Goal: Obtain resource: Obtain resource

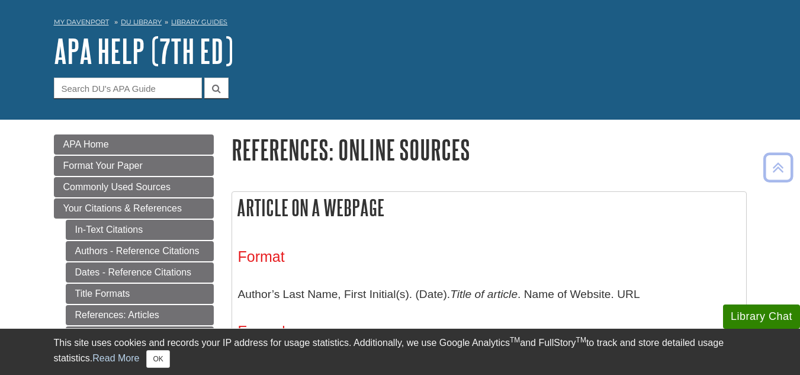
scroll to position [41, 0]
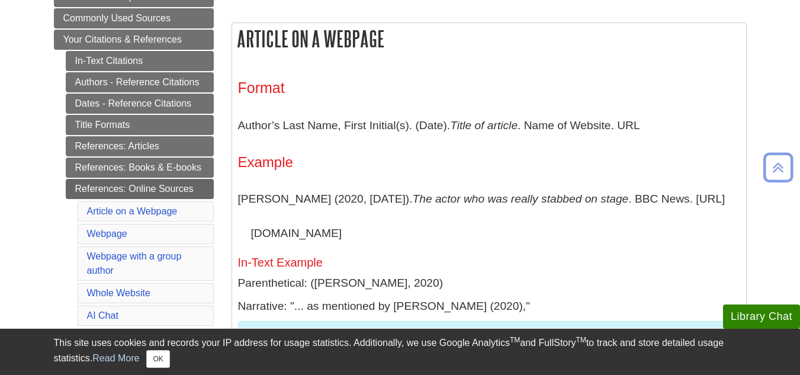
scroll to position [212, 0]
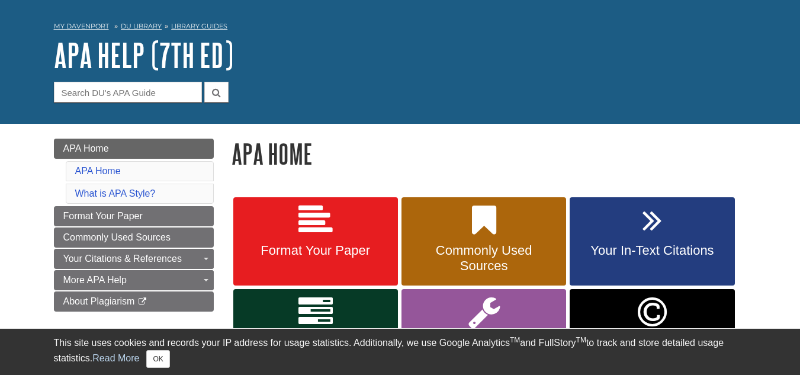
scroll to position [39, 0]
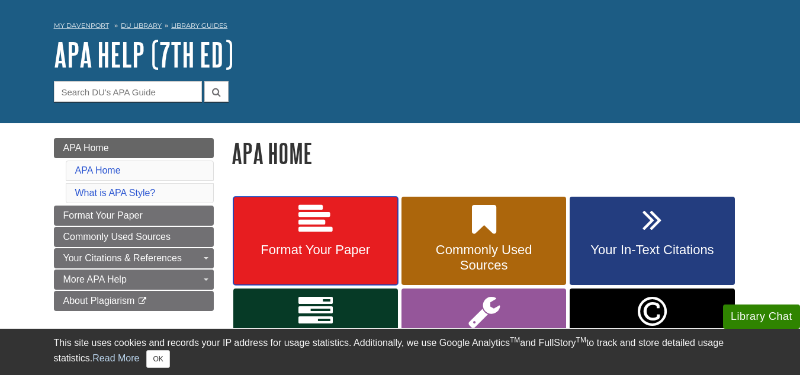
click at [283, 221] on link "Format Your Paper" at bounding box center [315, 240] width 165 height 89
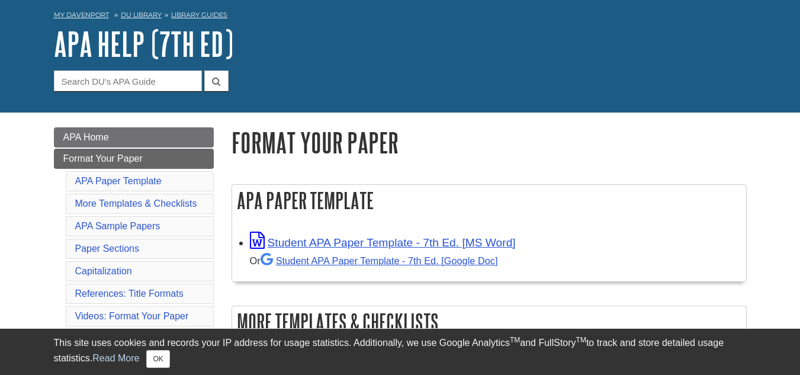
scroll to position [50, 0]
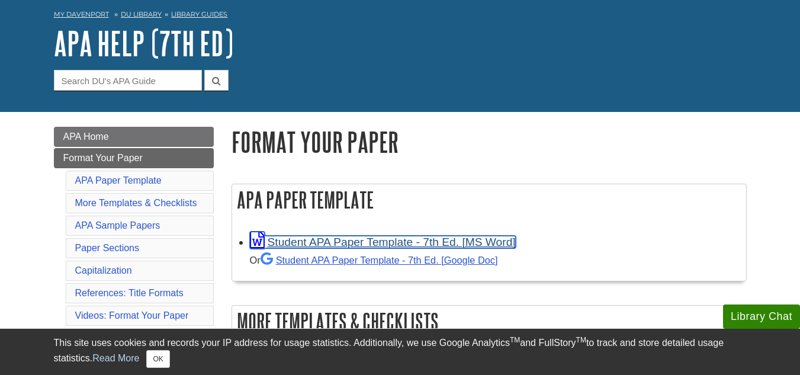
click at [310, 242] on link "Student APA Paper Template - 7th Ed. [MS Word]" at bounding box center [383, 242] width 266 height 12
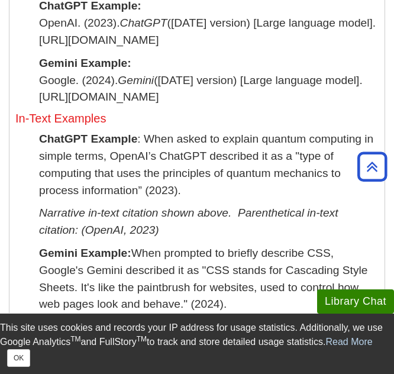
scroll to position [2241, 0]
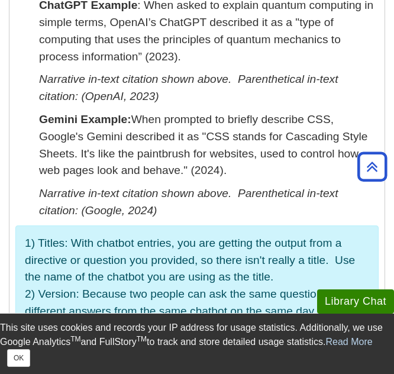
click at [117, 60] on p "ChatGPT Example : When asked to explain quantum computing in simple terms, Open…" at bounding box center [209, 31] width 340 height 68
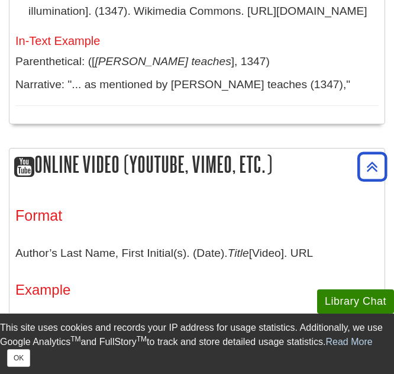
scroll to position [3736, 0]
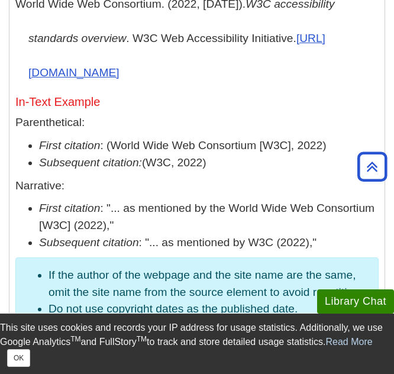
scroll to position [917, 0]
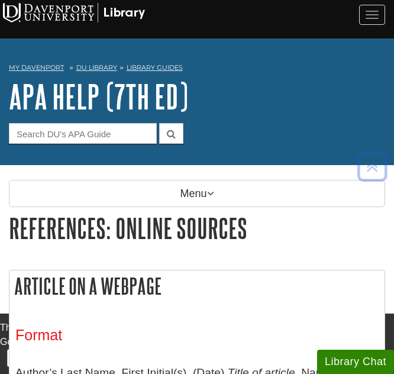
scroll to position [917, 0]
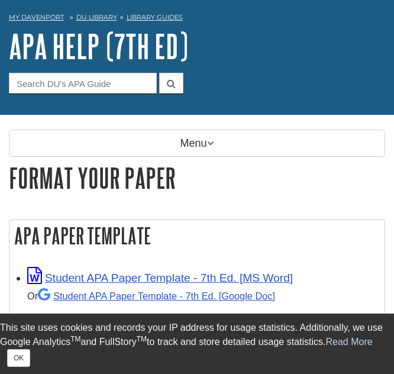
scroll to position [50, 0]
